Goal: Task Accomplishment & Management: Manage account settings

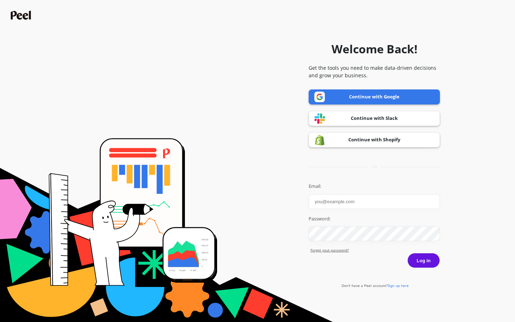
click at [374, 201] on input "Email:" at bounding box center [373, 201] width 131 height 15
type input "[PERSON_NAME][EMAIL_ADDRESS][PERSON_NAME][DOMAIN_NAME]"
click at [407, 253] on button "Log in" at bounding box center [423, 260] width 33 height 15
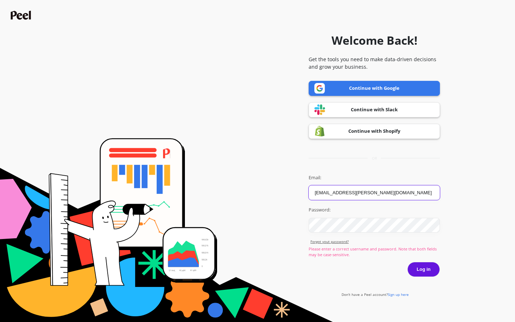
click at [374, 192] on input "[PERSON_NAME][EMAIL_ADDRESS][PERSON_NAME][DOMAIN_NAME]" at bounding box center [373, 192] width 131 height 15
type input "愛"
type input "isobel72@hotmail.com"
click at [407, 262] on button "Log in" at bounding box center [423, 269] width 33 height 15
click at [374, 192] on input "isobel72@hotmail.com" at bounding box center [373, 192] width 131 height 15
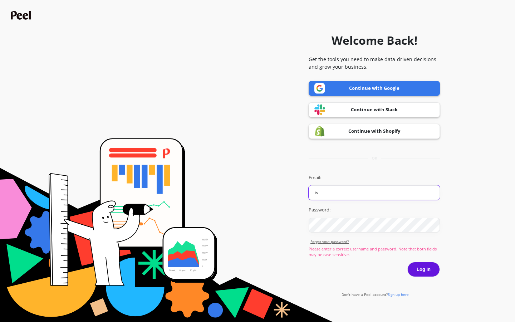
type input "i"
type input "casey.swiftt@aol.com"
click at [407, 262] on button "Log in" at bounding box center [423, 269] width 33 height 15
click at [374, 192] on input "casey.swiftt@aol.com" at bounding box center [373, 192] width 131 height 15
type input "c"
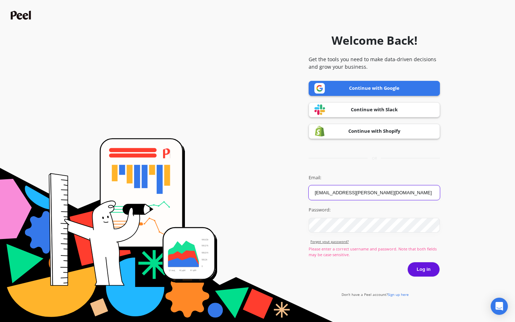
type input "[PERSON_NAME][EMAIL_ADDRESS][PERSON_NAME][DOMAIN_NAME]"
click at [407, 262] on button "Log in" at bounding box center [423, 269] width 33 height 15
click at [423, 269] on button "Log in" at bounding box center [423, 269] width 33 height 15
click at [374, 192] on input "[PERSON_NAME][EMAIL_ADDRESS][PERSON_NAME][DOMAIN_NAME]" at bounding box center [373, 192] width 131 height 15
type input "愛"
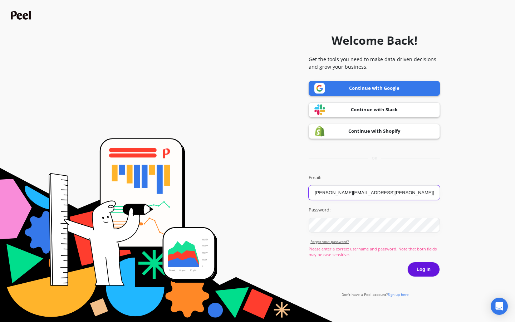
type input "[PERSON_NAME][EMAIL_ADDRESS][PERSON_NAME][DOMAIN_NAME]"
